Goal: Task Accomplishment & Management: Use online tool/utility

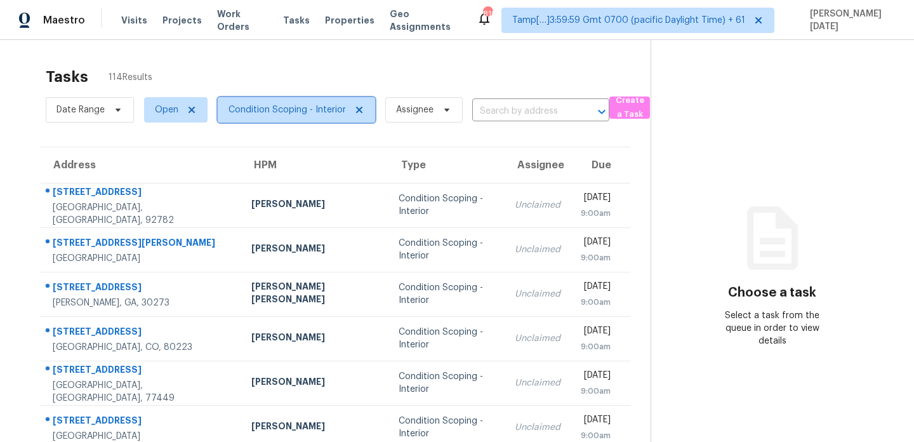
click at [278, 107] on span "Condition Scoping - Interior" at bounding box center [286, 109] width 117 height 13
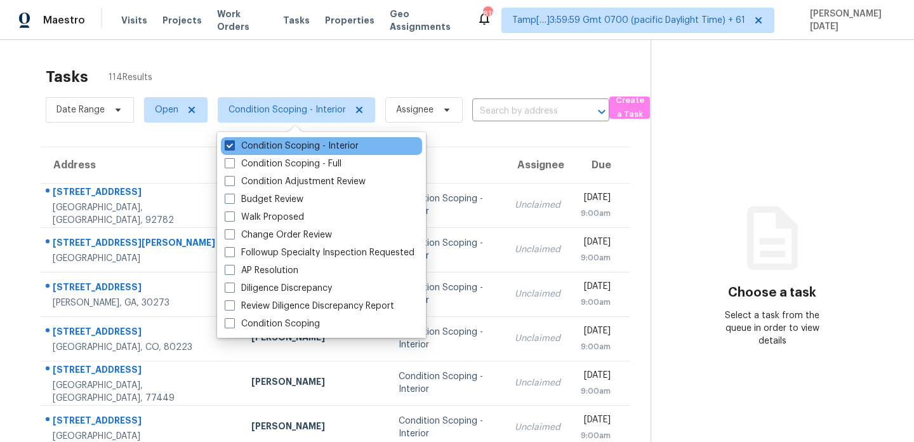
click at [277, 142] on label "Condition Scoping - Interior" at bounding box center [292, 146] width 134 height 13
click at [233, 142] on input "Condition Scoping - Interior" at bounding box center [229, 144] width 8 height 8
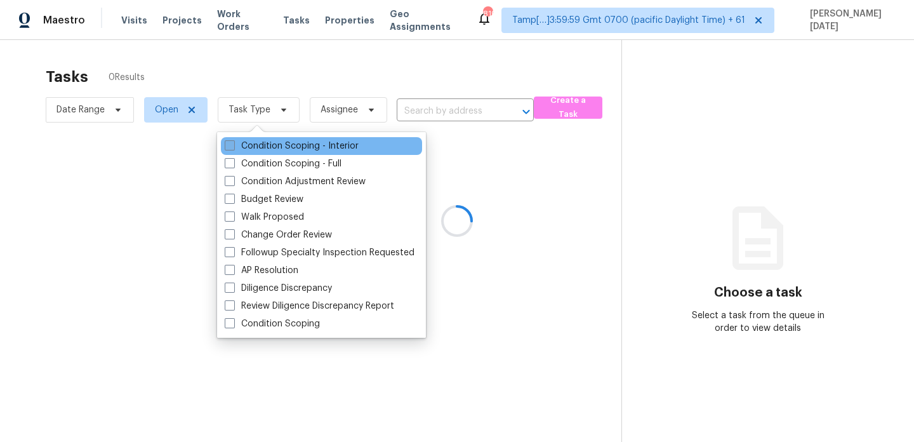
click at [277, 142] on label "Condition Scoping - Interior" at bounding box center [292, 146] width 134 height 13
click at [233, 142] on input "Condition Scoping - Interior" at bounding box center [229, 144] width 8 height 8
checkbox input "true"
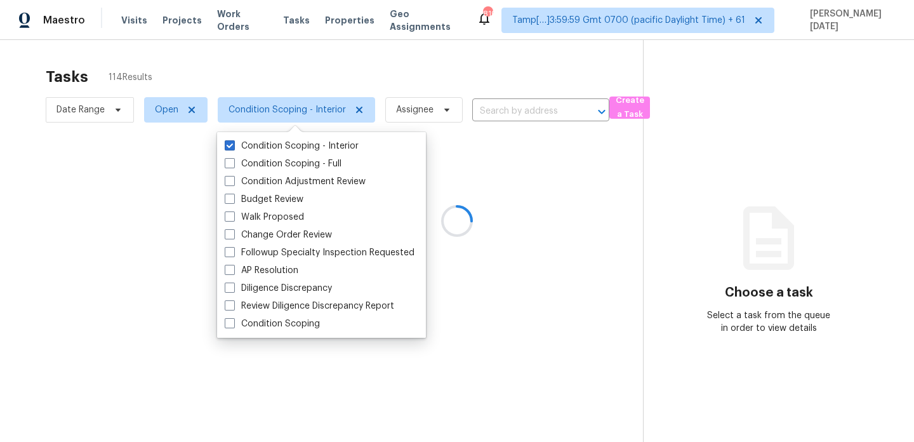
click at [376, 67] on div at bounding box center [457, 221] width 914 height 442
